Goal: Transaction & Acquisition: Book appointment/travel/reservation

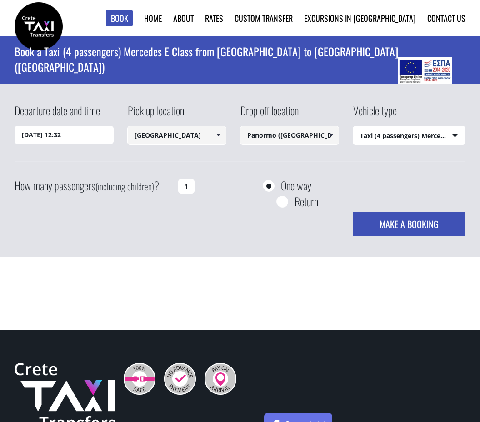
select select "540"
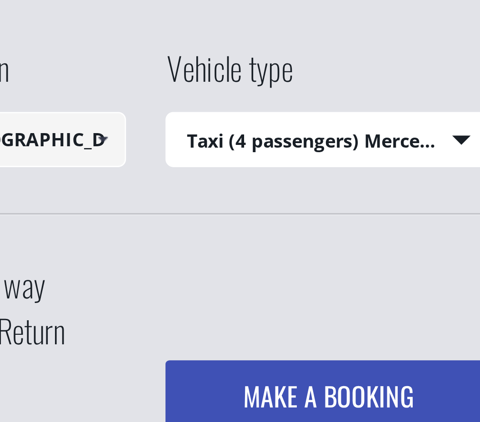
click at [353, 126] on select "Select vehicle type Taxi (4 passengers) Mercedes E Class Mini Van (7 passengers…" at bounding box center [409, 135] width 112 height 19
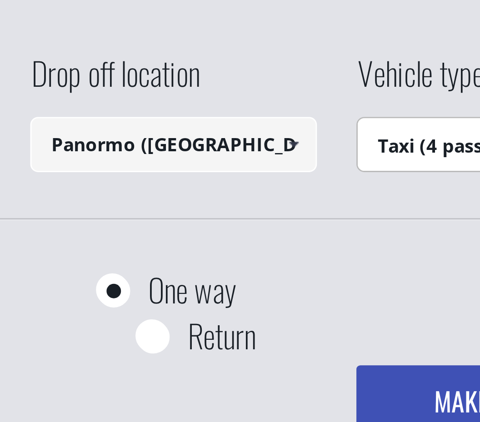
click at [276, 197] on input "Return" at bounding box center [281, 202] width 11 height 11
radio input "true"
type input "Panormo ([GEOGRAPHIC_DATA])"
type input "[GEOGRAPHIC_DATA]"
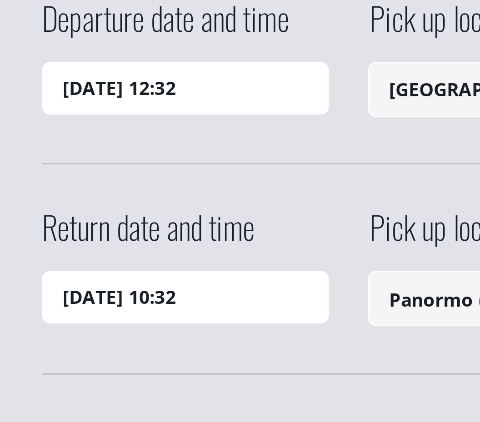
click at [40, 198] on input "[DATE] 10:32" at bounding box center [64, 207] width 99 height 18
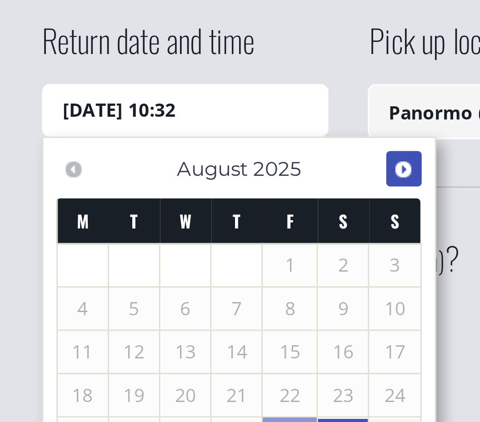
click at [141, 224] on span "Next" at bounding box center [139, 227] width 7 height 7
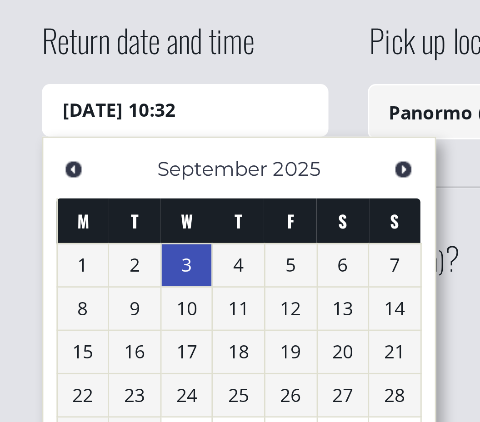
click at [66, 253] on link "3" at bounding box center [65, 260] width 18 height 15
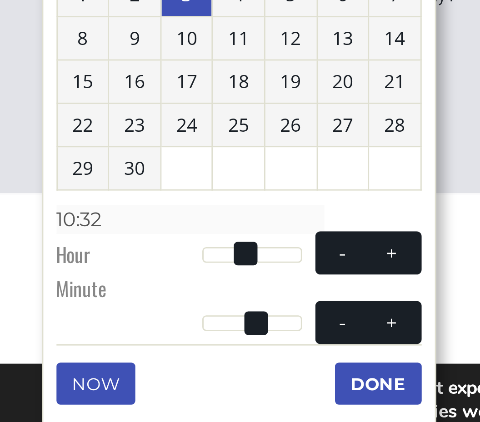
click at [81, 346] on span at bounding box center [85, 350] width 8 height 8
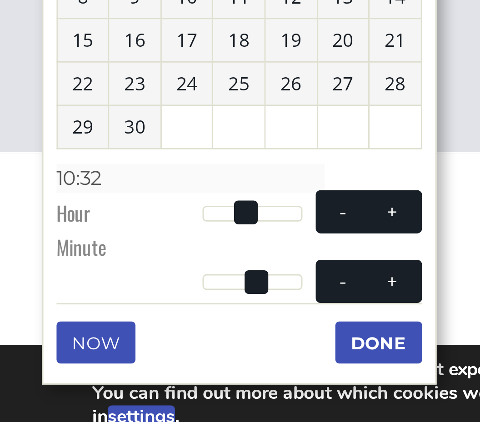
scroll to position [8, 0]
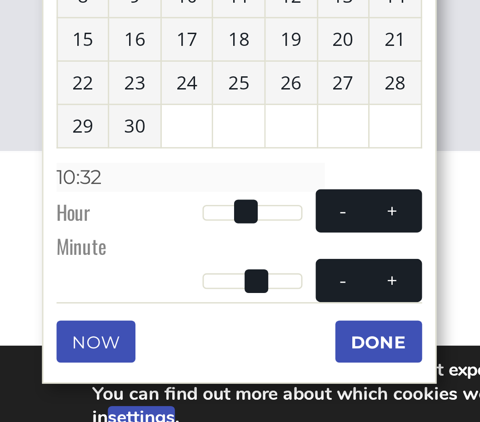
click at [132, 338] on span at bounding box center [135, 341] width 7 height 7
type input "[DATE] 11:32"
type input "11:32"
click at [133, 338] on span at bounding box center [135, 341] width 7 height 7
type input "[DATE] 12:32"
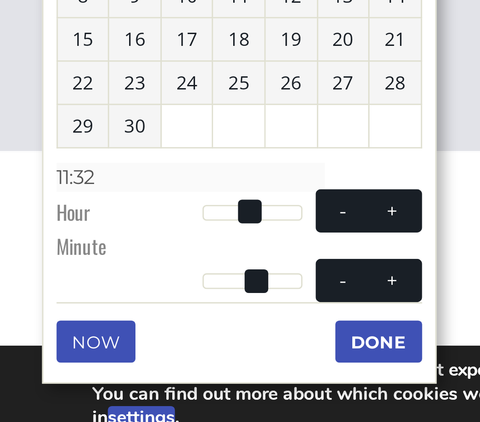
type input "12:32"
click at [135, 338] on span at bounding box center [135, 341] width 7 height 7
type input "[DATE] 13:32"
type input "13:32"
click at [135, 338] on span at bounding box center [135, 341] width 7 height 7
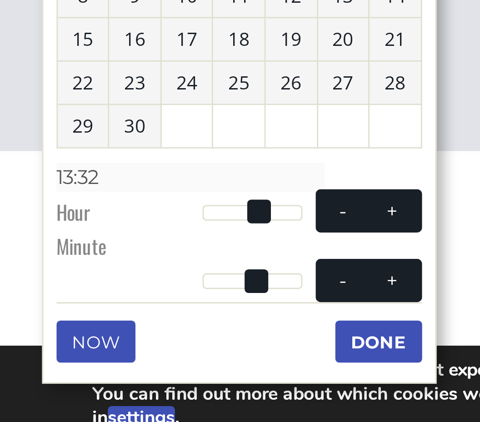
type input "[DATE] 14:32"
type input "14:32"
click at [137, 338] on span at bounding box center [135, 341] width 7 height 7
type input "[DATE] 15:32"
type input "15:32"
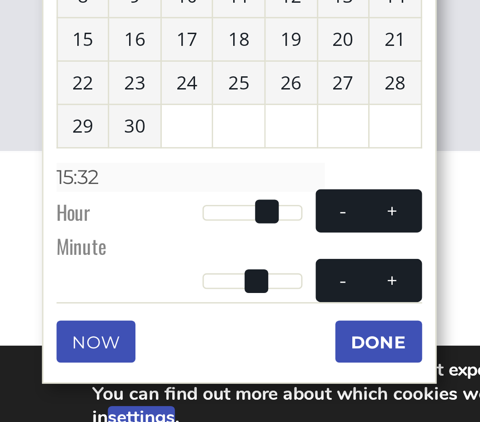
click at [136, 338] on span at bounding box center [135, 341] width 7 height 7
type input "[DATE] 16:32"
type input "16:32"
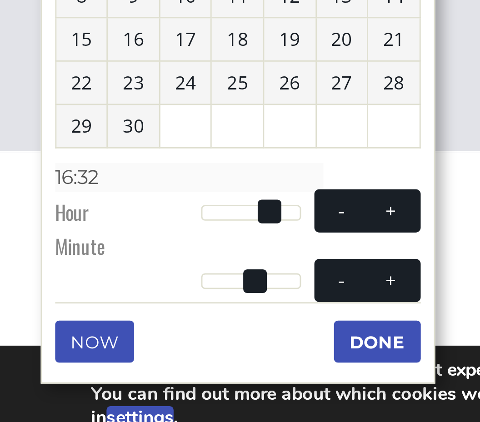
click at [133, 380] on button "Done" at bounding box center [131, 387] width 30 height 15
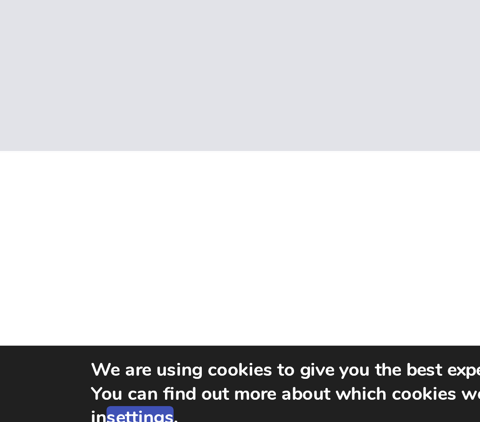
click at [151, 401] on p "You can find out more about which cookies we are using or switch them off in se…" at bounding box center [145, 409] width 227 height 16
click at [150, 401] on p "You can find out more about which cookies we are using or switch them off in se…" at bounding box center [145, 409] width 227 height 16
click at [50, 409] on button "settings" at bounding box center [48, 413] width 23 height 8
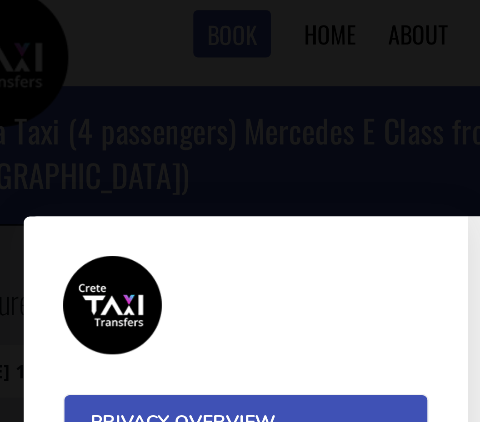
scroll to position [0, 0]
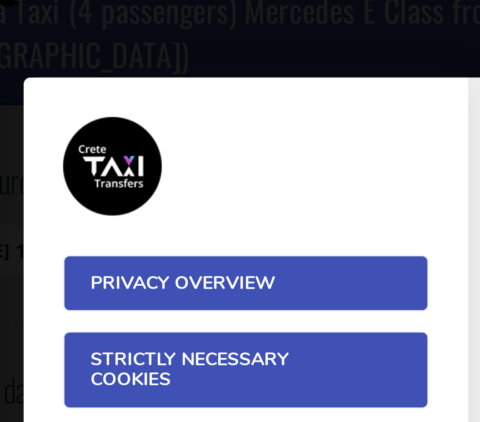
click at [93, 143] on span "Privacy Overview" at bounding box center [114, 146] width 89 height 7
click at [88, 143] on span "Privacy Overview" at bounding box center [114, 146] width 89 height 7
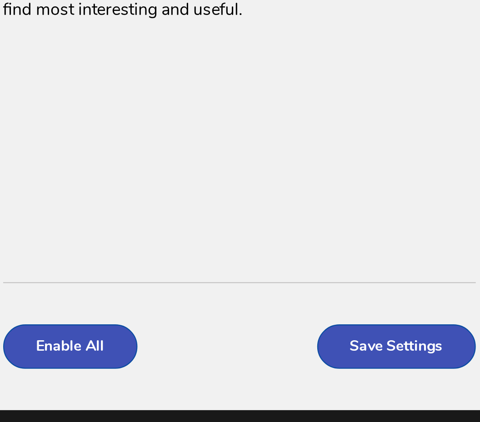
click at [214, 311] on button "Enable All" at bounding box center [243, 320] width 58 height 19
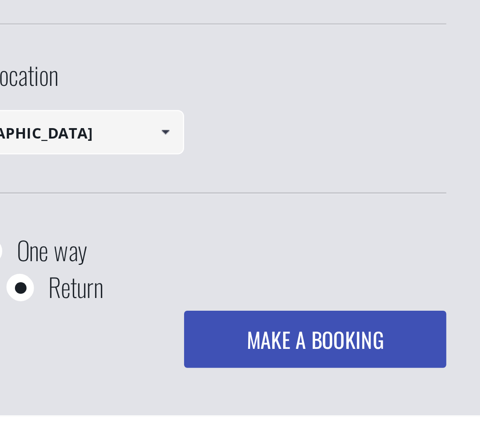
click at [352, 284] on button "MAKE A BOOKING" at bounding box center [408, 296] width 113 height 25
